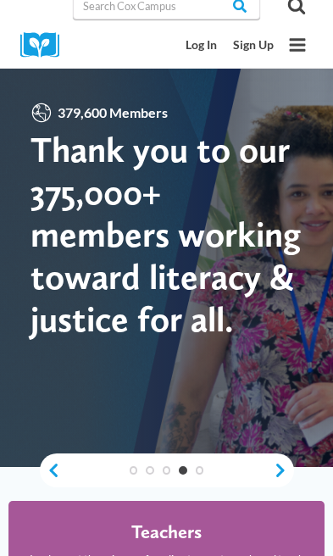
scroll to position [8, 0]
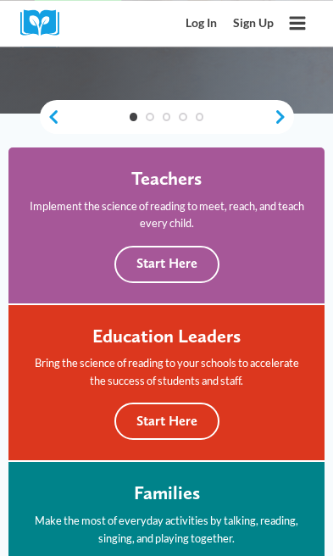
scroll to position [364, 0]
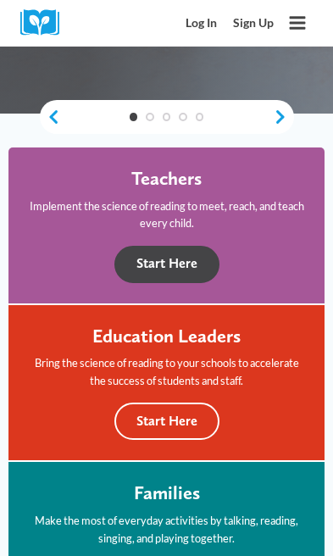
click at [180, 270] on button "Start Here" at bounding box center [166, 264] width 105 height 37
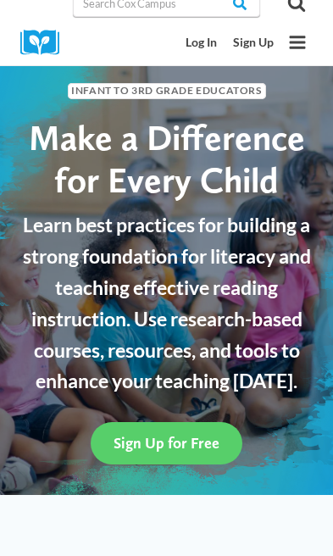
scroll to position [23, 0]
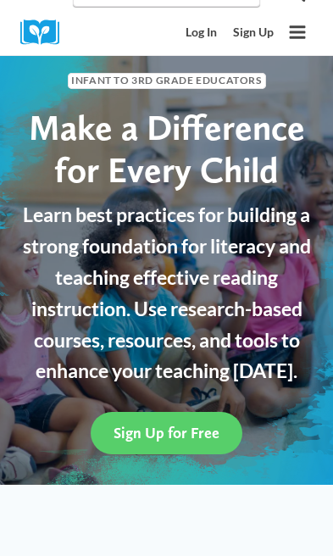
click at [299, 219] on p "Learn best practices for building a strong foundation for literacy and teaching…" at bounding box center [166, 292] width 299 height 187
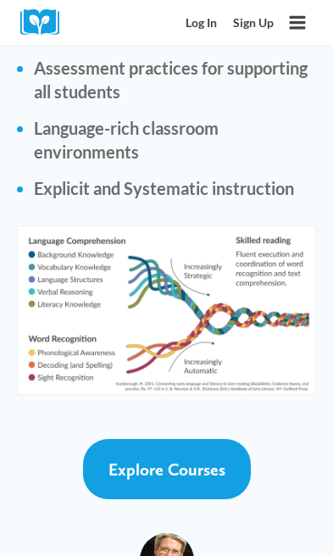
scroll to position [4474, 0]
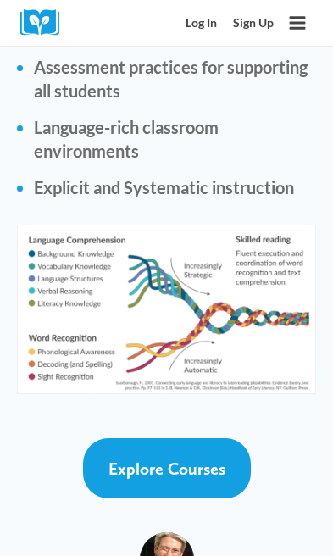
click at [198, 438] on link "Explore Courses" at bounding box center [167, 468] width 168 height 60
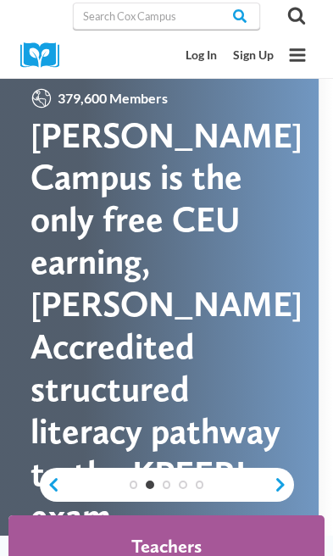
click at [197, 59] on link "Log In" at bounding box center [200, 56] width 47 height 30
